Goal: Task Accomplishment & Management: Use online tool/utility

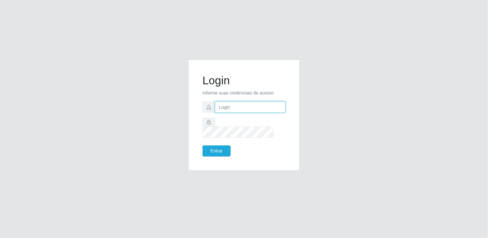
click at [226, 113] on input "text" at bounding box center [250, 107] width 70 height 11
type input "[EMAIL_ADDRESS][DOMAIN_NAME]"
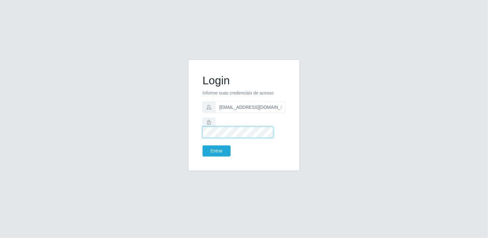
click at [202, 146] on button "Entrar" at bounding box center [216, 151] width 28 height 11
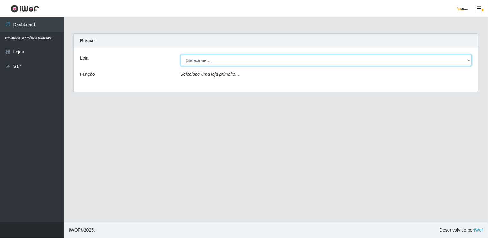
click at [458, 62] on select "[Selecione...] [GEOGRAPHIC_DATA]" at bounding box center [325, 60] width 291 height 11
select select "168"
click at [180, 55] on select "[Selecione...] [GEOGRAPHIC_DATA]" at bounding box center [325, 60] width 291 height 11
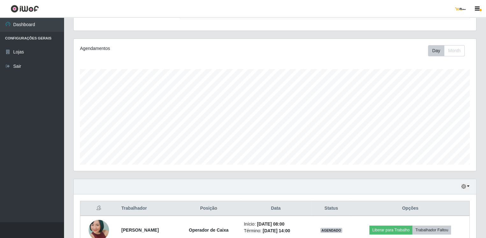
scroll to position [127, 0]
